Goal: Check status: Check status

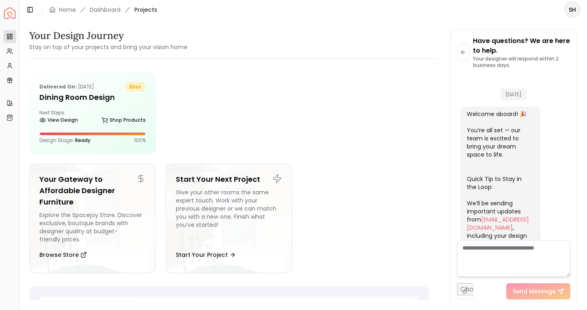
scroll to position [1184, 0]
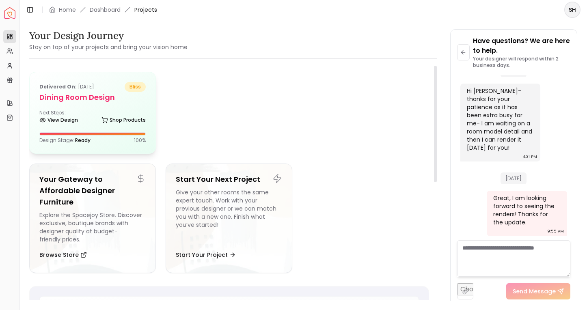
click at [98, 103] on div "Delivered on: [DATE] bliss Dining Room design Next Steps: View Design Shop Prod…" at bounding box center [93, 112] width 126 height 81
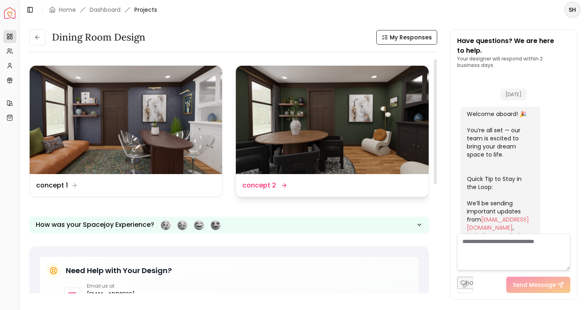
scroll to position [1311, 0]
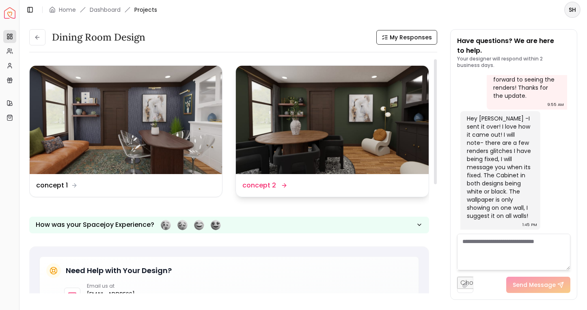
click at [298, 131] on img at bounding box center [332, 120] width 192 height 108
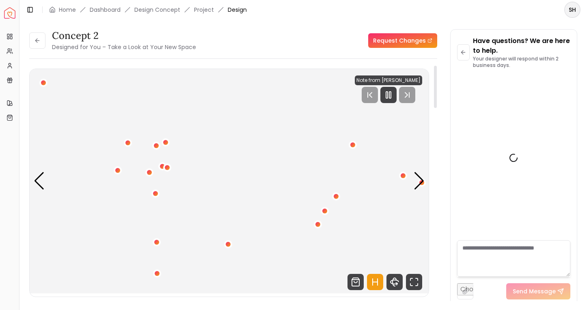
scroll to position [1304, 0]
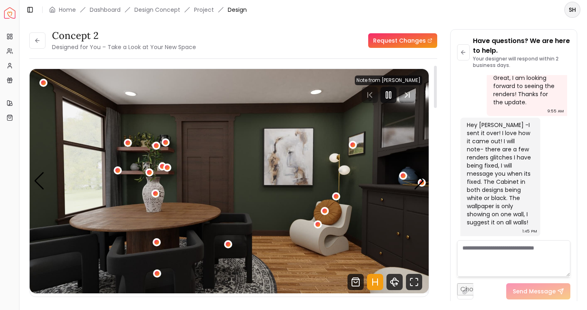
click at [191, 252] on img "1 / 4" at bounding box center [229, 181] width 399 height 224
click at [229, 244] on div "1 / 4" at bounding box center [228, 245] width 6 height 6
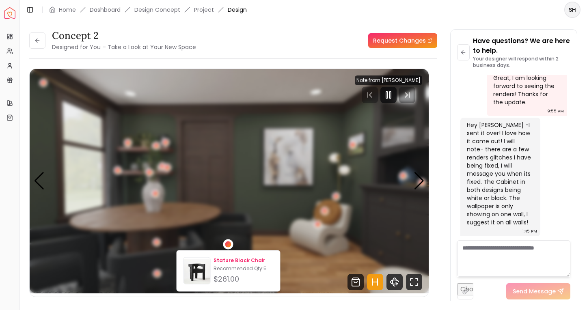
click at [229, 261] on p "Stature Black Chair" at bounding box center [244, 260] width 60 height 6
